Goal: Communication & Community: Share content

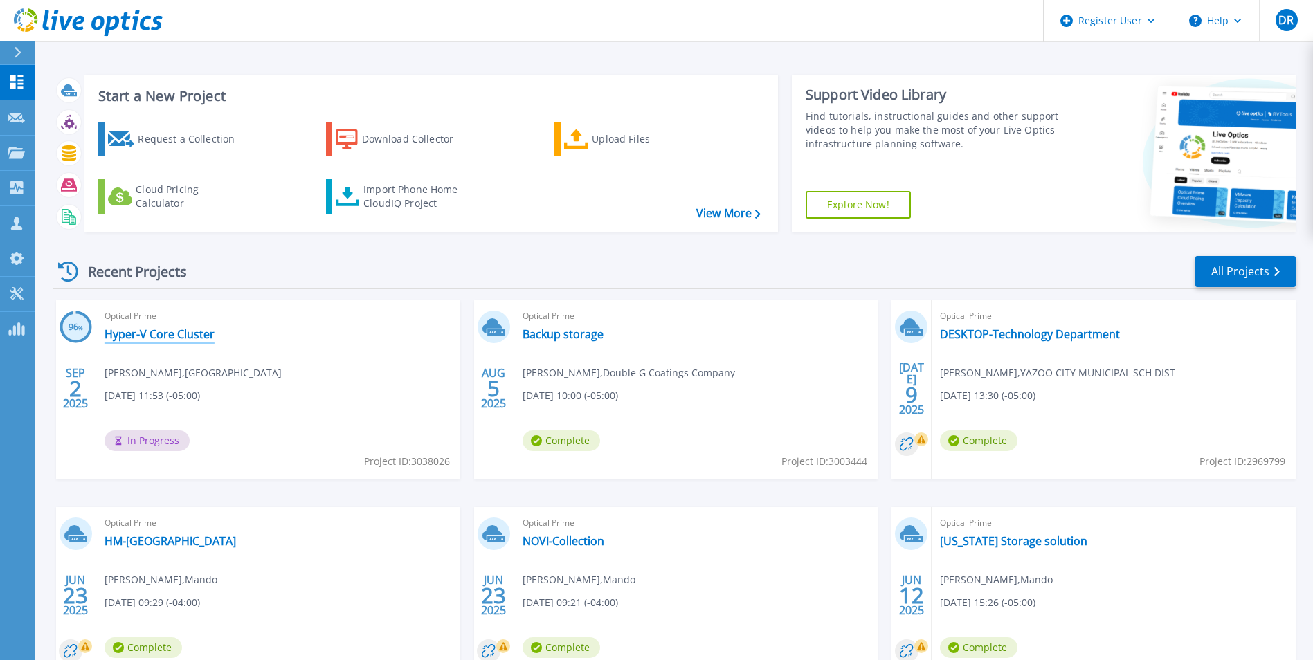
click at [160, 336] on link "Hyper-V Core Cluster" at bounding box center [160, 334] width 110 height 14
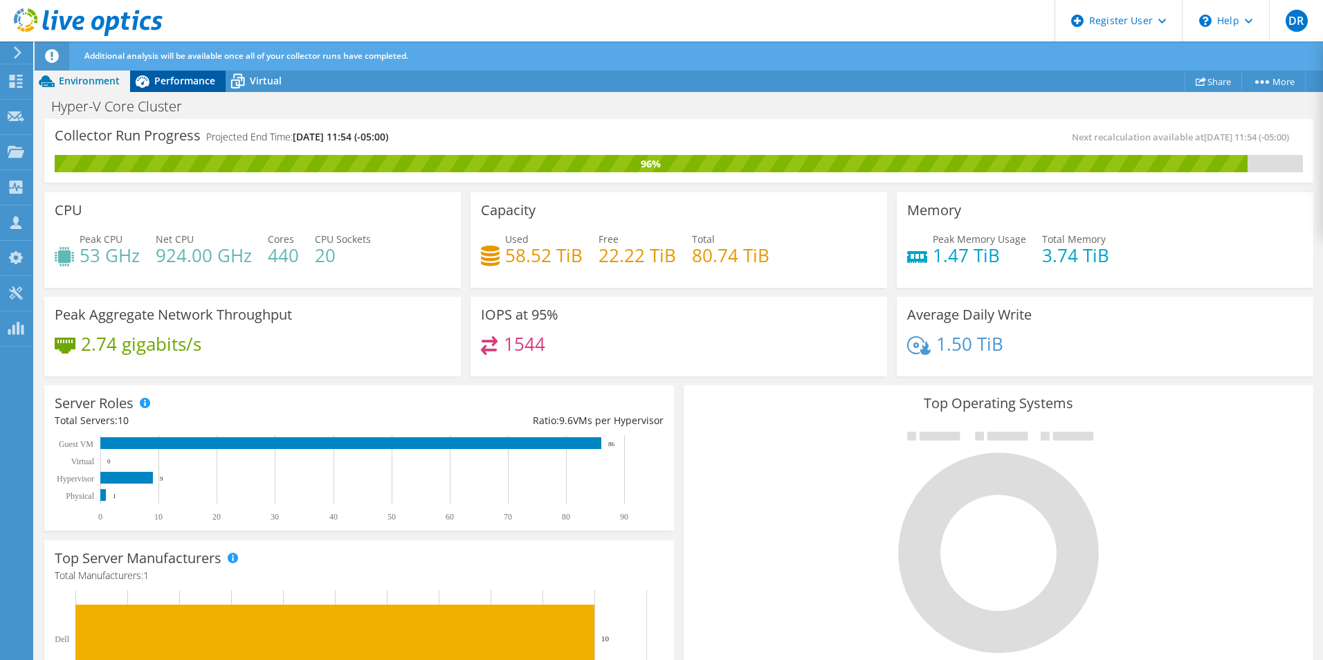
click at [150, 88] on icon at bounding box center [142, 81] width 24 height 24
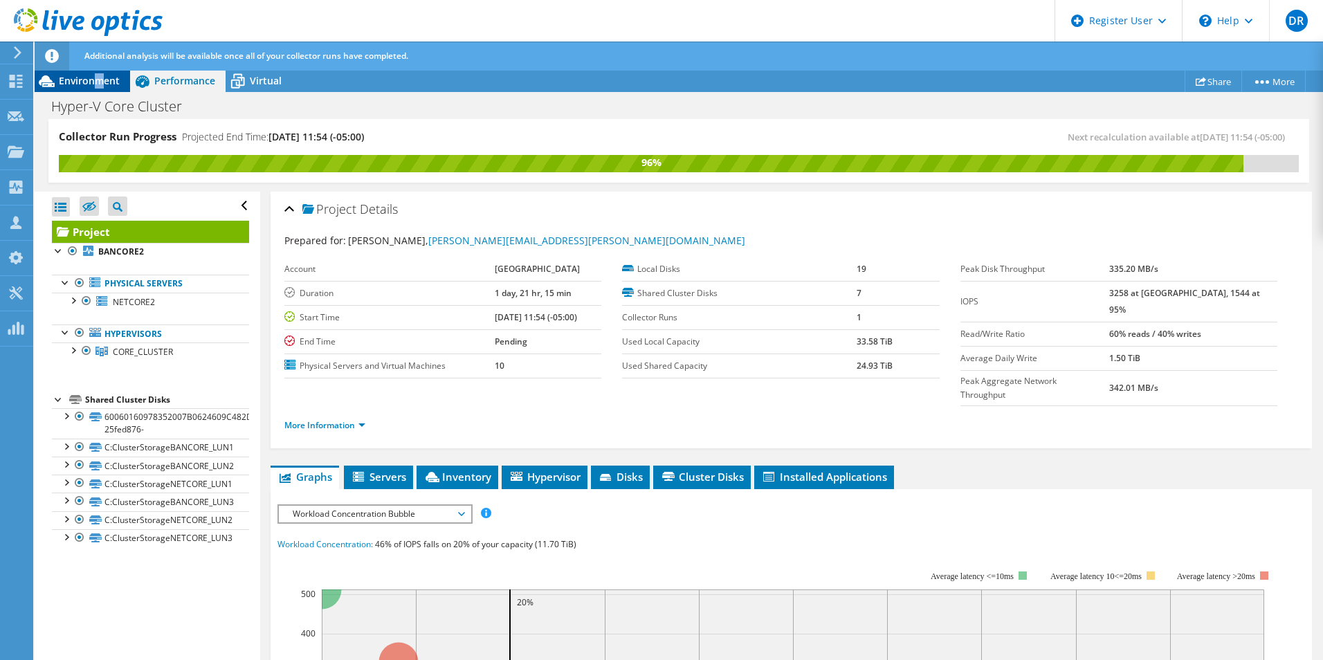
click at [96, 81] on span "Environment" at bounding box center [89, 80] width 61 height 13
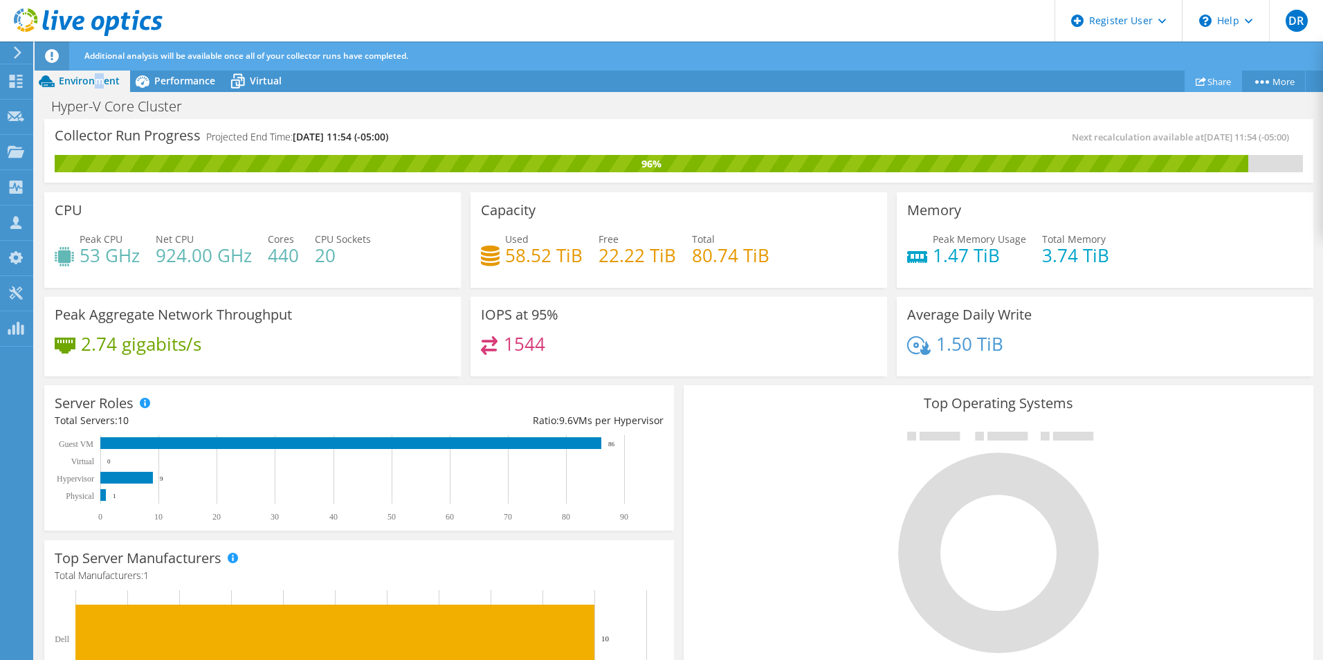
click at [1224, 82] on link "Share" at bounding box center [1213, 81] width 57 height 21
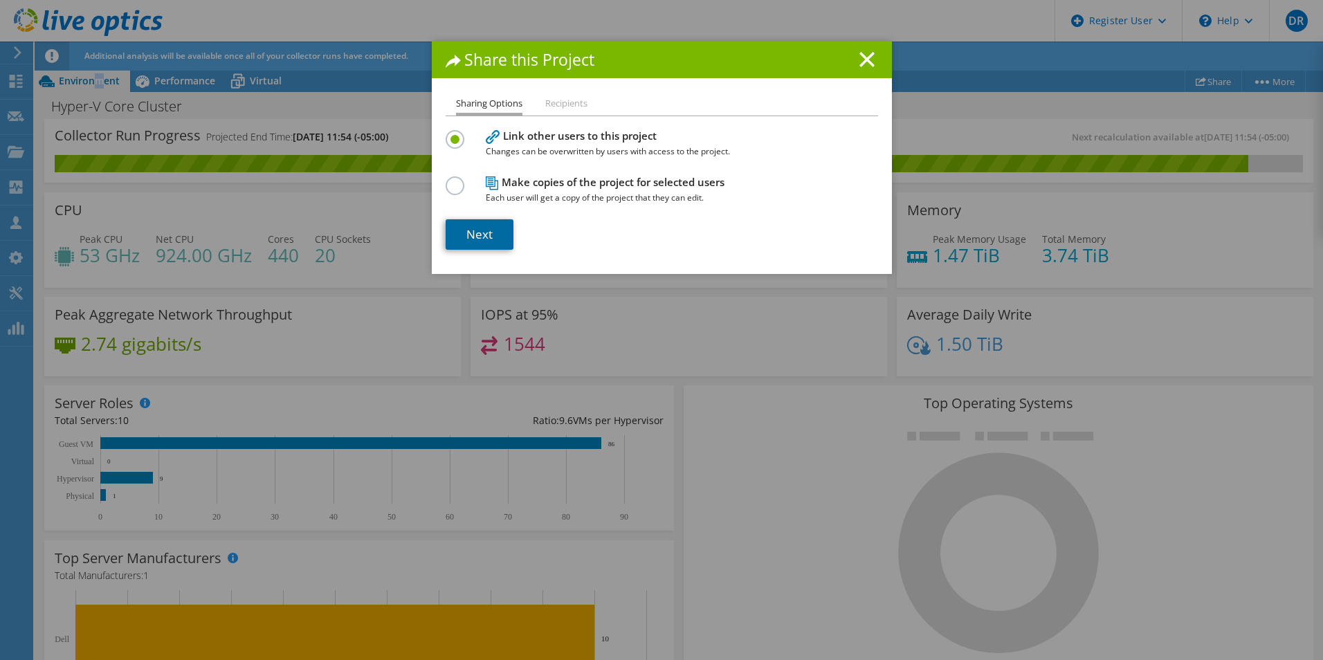
click at [487, 237] on link "Next" at bounding box center [480, 234] width 68 height 30
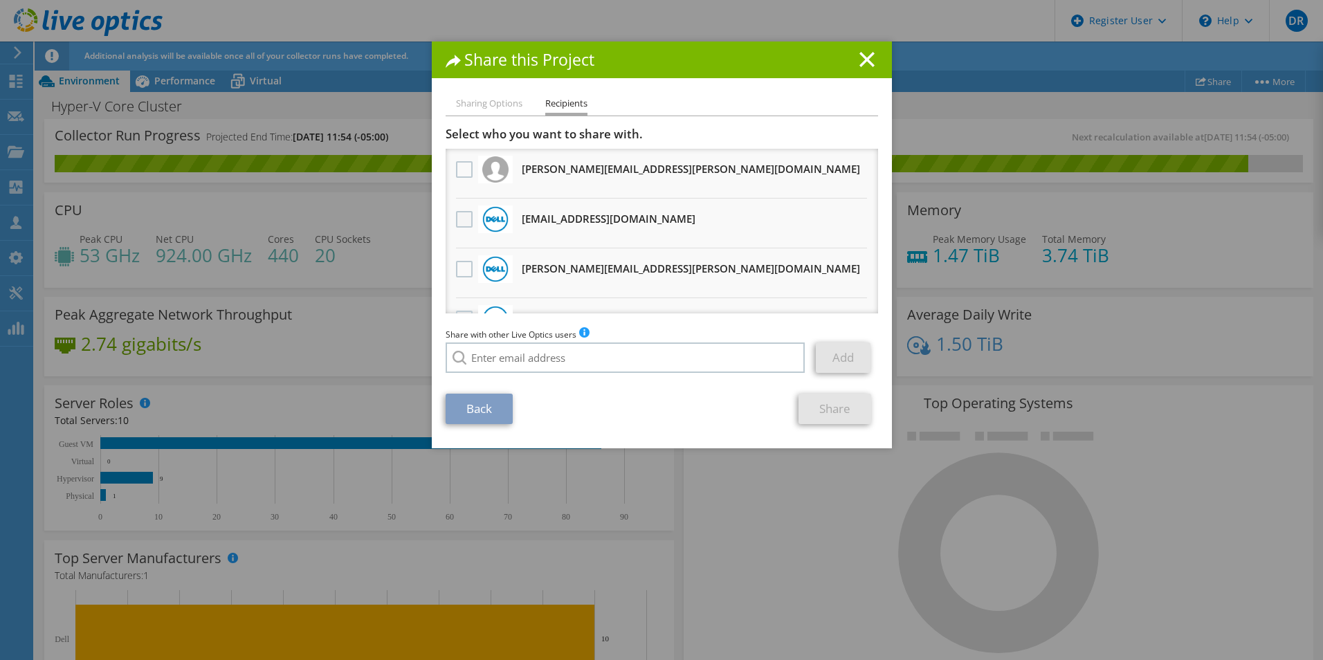
click at [456, 225] on label at bounding box center [466, 219] width 20 height 17
click at [0, 0] on input "checkbox" at bounding box center [0, 0] width 0 height 0
click at [825, 415] on link "Share" at bounding box center [835, 409] width 73 height 30
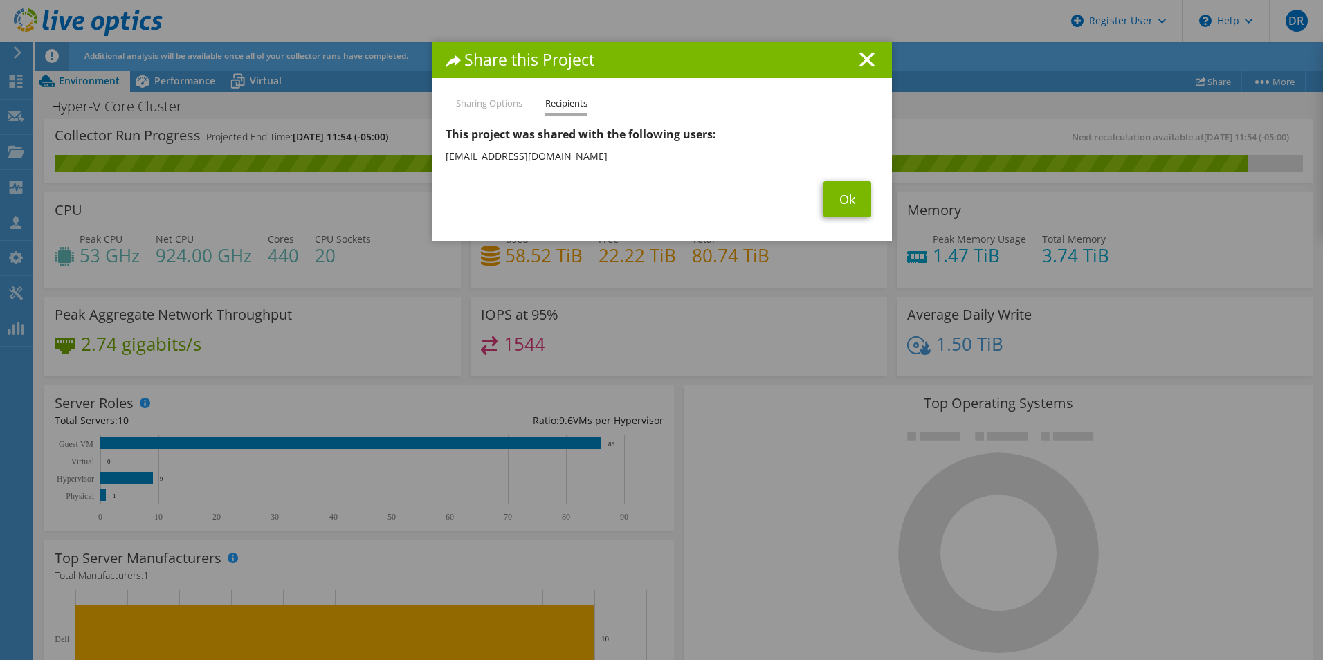
click at [866, 60] on icon at bounding box center [867, 59] width 15 height 15
